Goal: Find contact information: Find contact information

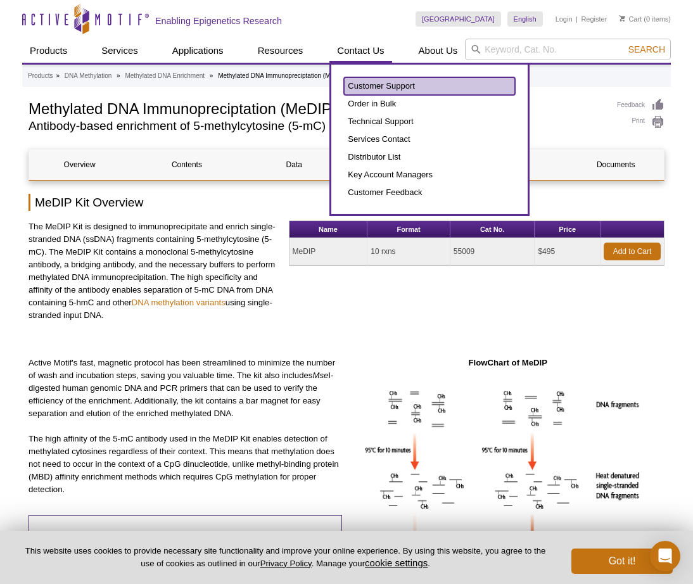
click at [377, 85] on link "Customer Support" at bounding box center [429, 86] width 171 height 18
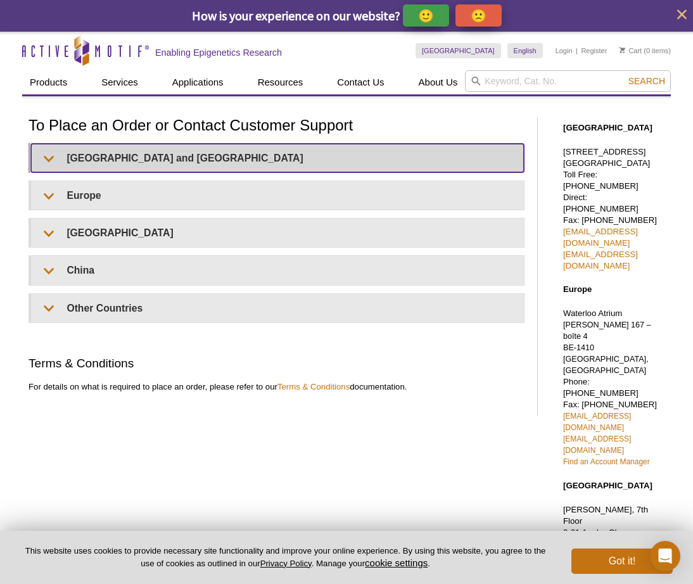
click at [106, 156] on summary "United States and Canada" at bounding box center [277, 158] width 493 height 28
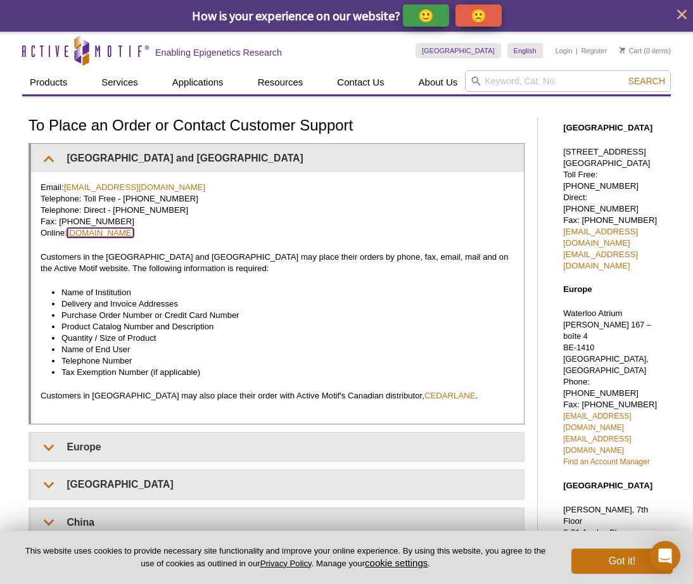
click at [120, 231] on link "www.activemotif.com" at bounding box center [100, 232] width 67 height 9
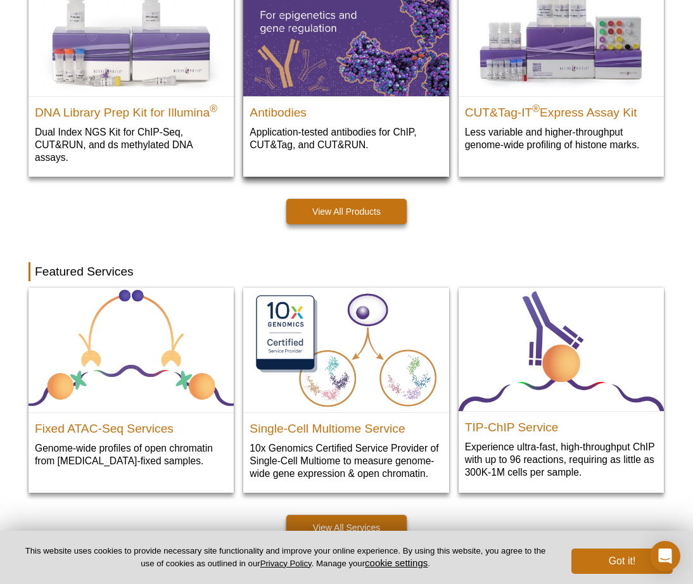
scroll to position [570, 0]
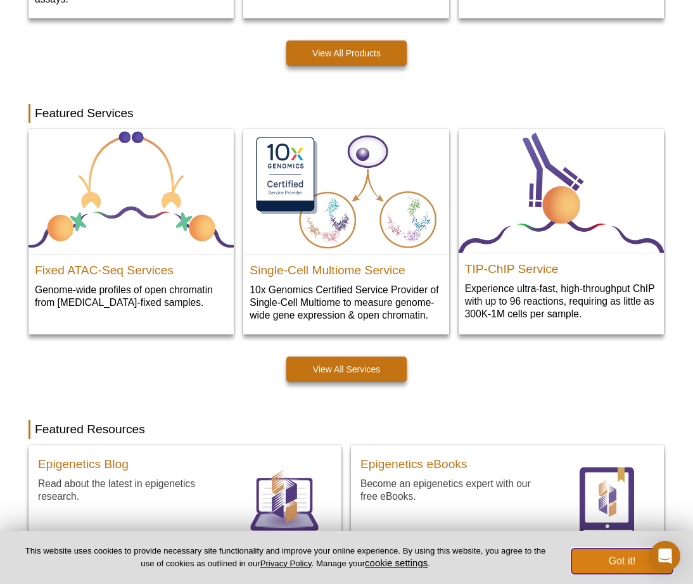
click at [615, 561] on button "Got it!" at bounding box center [621, 560] width 101 height 25
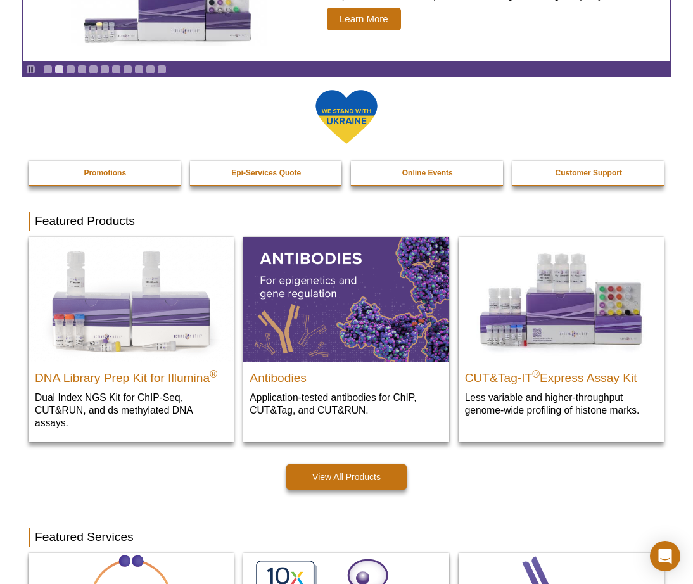
scroll to position [0, 0]
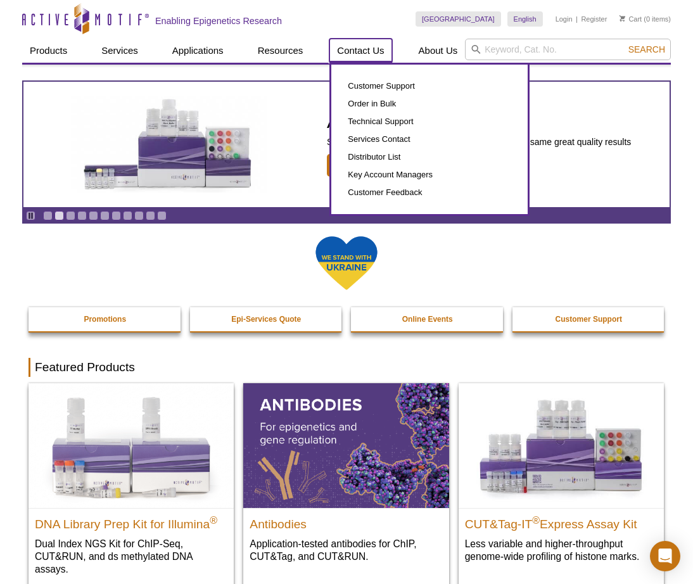
click at [366, 49] on link "Contact Us" at bounding box center [360, 51] width 62 height 24
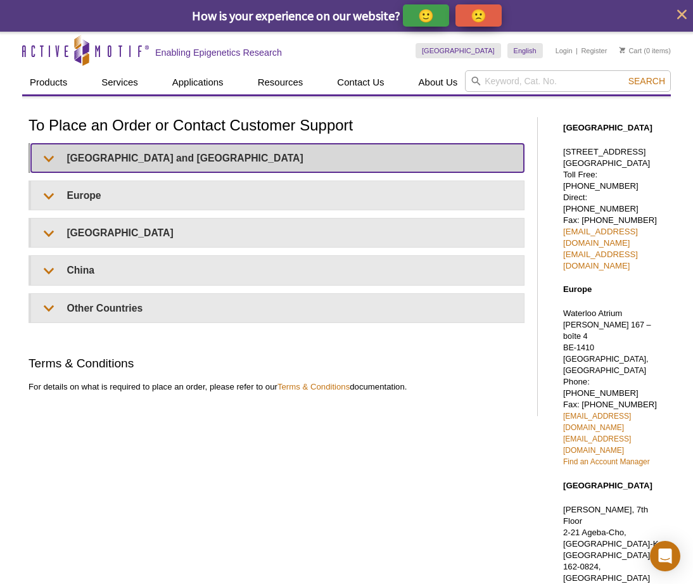
click at [117, 157] on summary "[GEOGRAPHIC_DATA] and [GEOGRAPHIC_DATA]" at bounding box center [277, 158] width 493 height 28
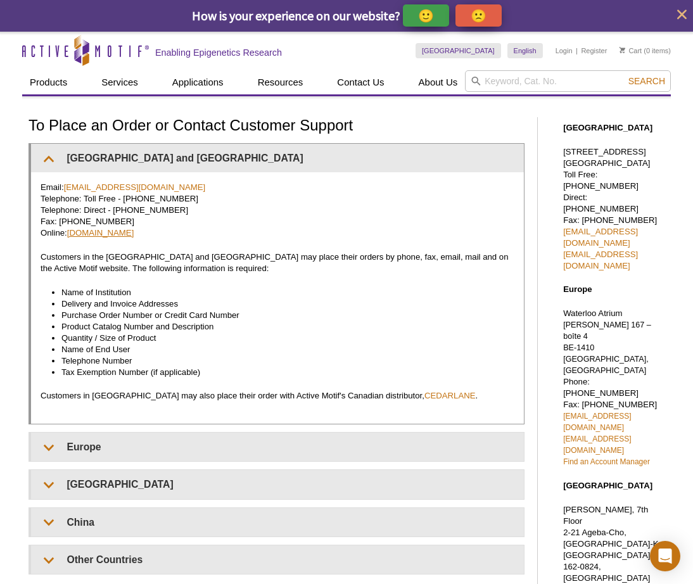
drag, startPoint x: 154, startPoint y: 236, endPoint x: 70, endPoint y: 234, distance: 84.9
click at [70, 234] on p "Email: [EMAIL_ADDRESS][DOMAIN_NAME] Telephone: Toll Free - [PHONE_NUMBER] Telep…" at bounding box center [278, 210] width 474 height 57
copy link "[DOMAIN_NAME]"
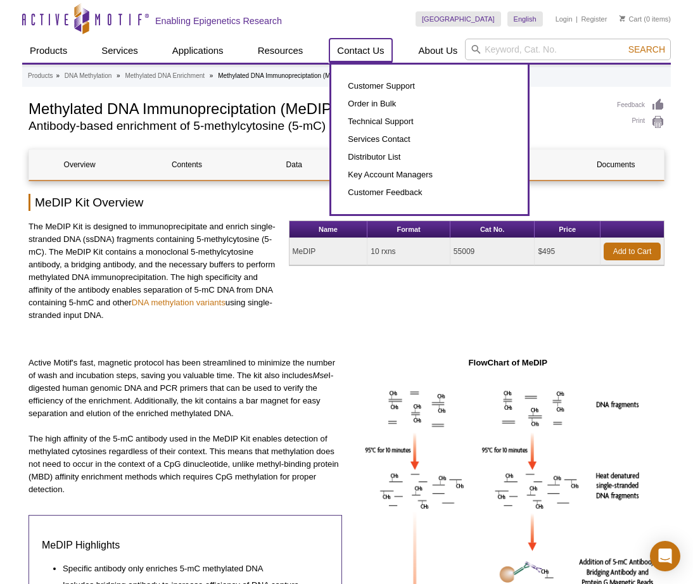
click at [362, 50] on link "Contact Us" at bounding box center [360, 51] width 62 height 24
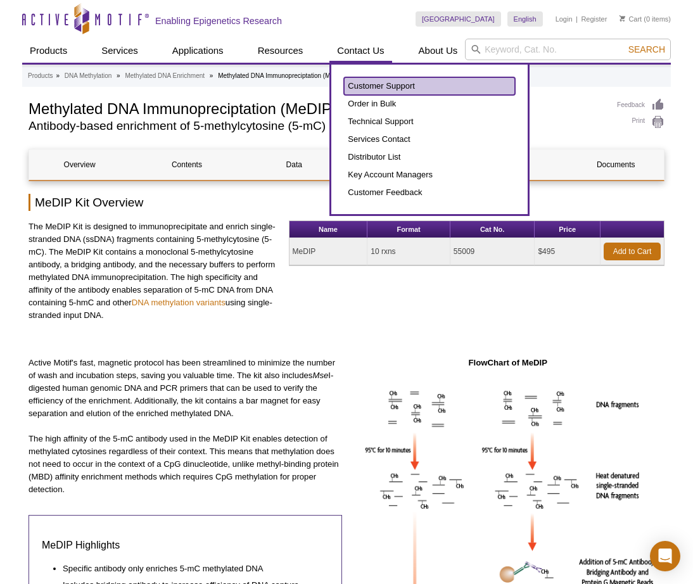
click at [373, 81] on link "Customer Support" at bounding box center [429, 86] width 171 height 18
click at [383, 89] on link "Customer Support" at bounding box center [429, 86] width 171 height 18
click at [390, 84] on link "Customer Support" at bounding box center [429, 86] width 171 height 18
click at [393, 85] on link "Customer Support" at bounding box center [429, 86] width 171 height 18
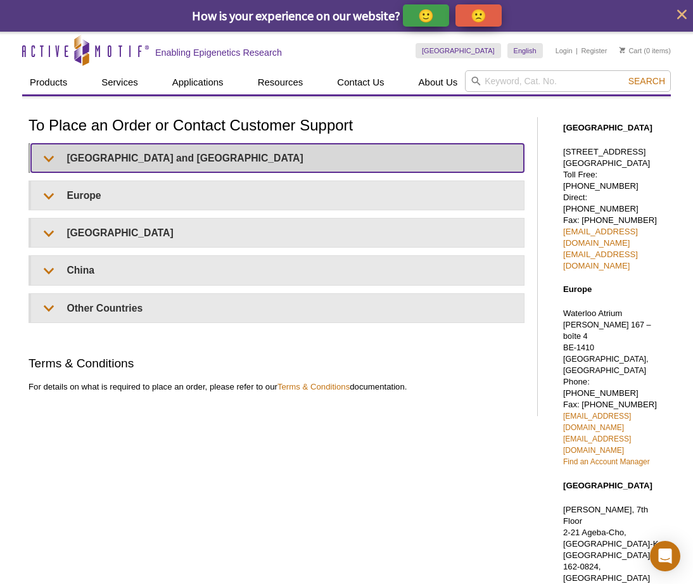
click at [153, 158] on summary "[GEOGRAPHIC_DATA] and [GEOGRAPHIC_DATA]" at bounding box center [277, 158] width 493 height 28
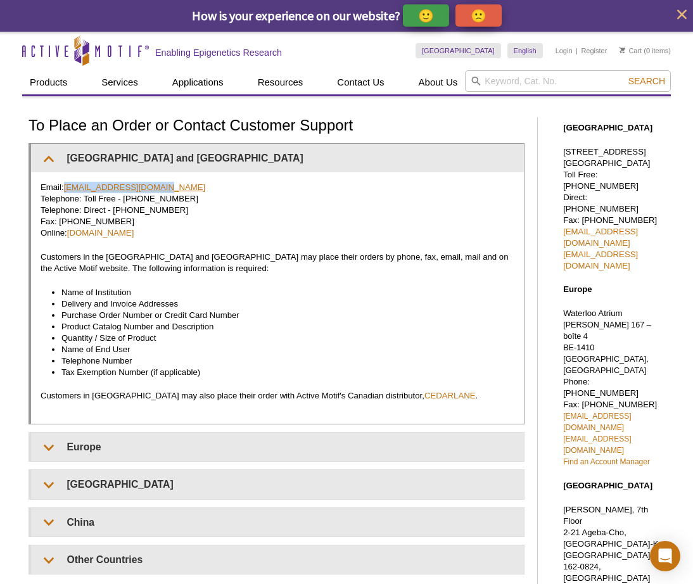
drag, startPoint x: 167, startPoint y: 183, endPoint x: 68, endPoint y: 183, distance: 98.8
click at [68, 183] on p "Email: [EMAIL_ADDRESS][DOMAIN_NAME] Telephone: Toll Free - [PHONE_NUMBER] Telep…" at bounding box center [278, 210] width 474 height 57
copy link "[EMAIL_ADDRESS][DOMAIN_NAME]"
